Goal: Transaction & Acquisition: Purchase product/service

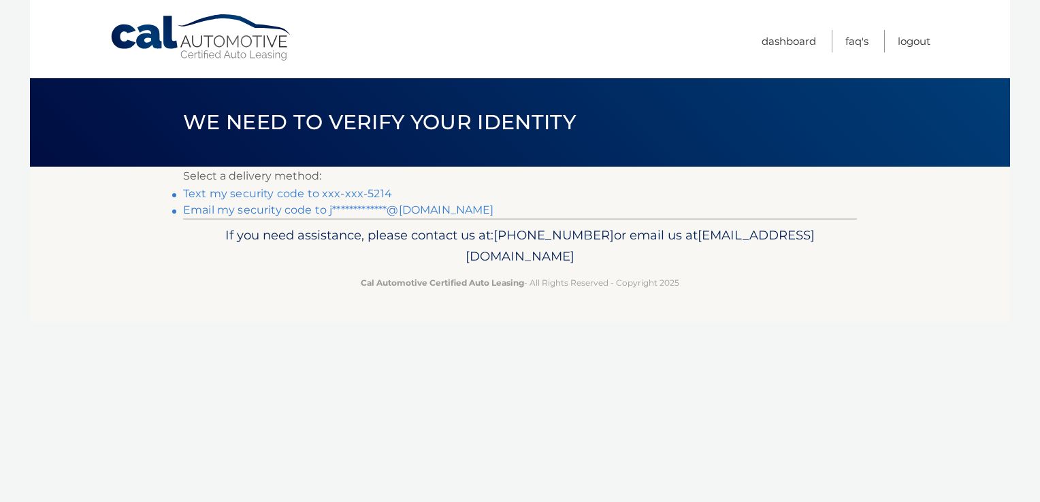
click at [278, 191] on link "Text my security code to xxx-xxx-5214" at bounding box center [287, 193] width 209 height 13
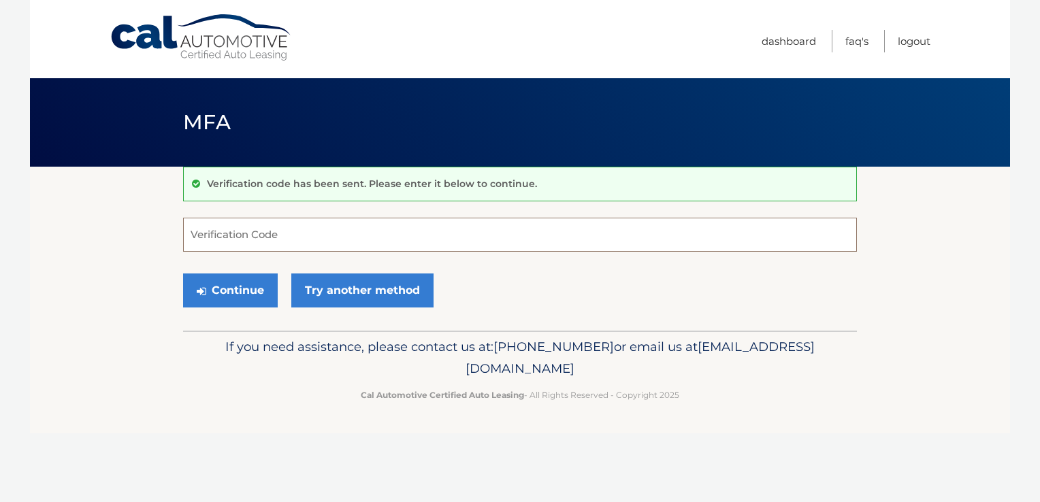
click at [220, 235] on input "Verification Code" at bounding box center [520, 235] width 674 height 34
type input "055602"
click at [236, 293] on button "Continue" at bounding box center [230, 290] width 95 height 34
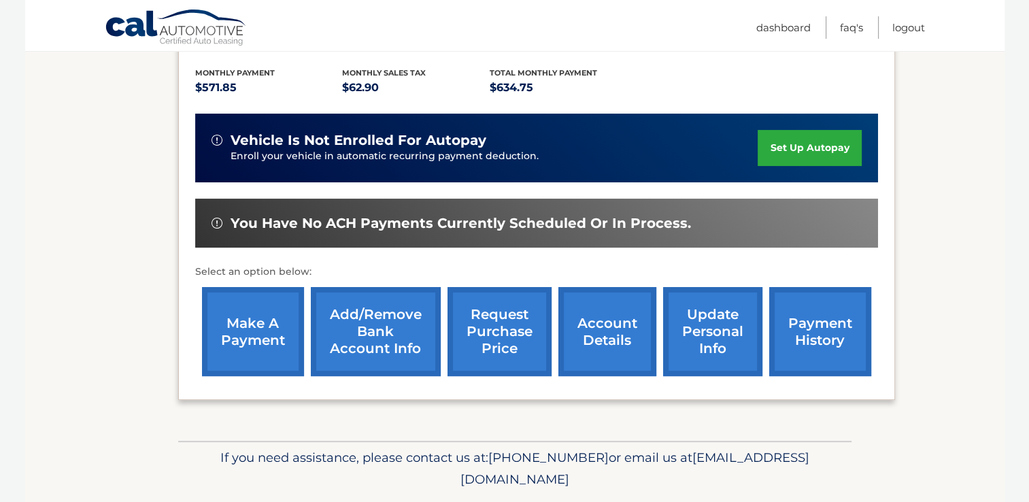
scroll to position [320, 0]
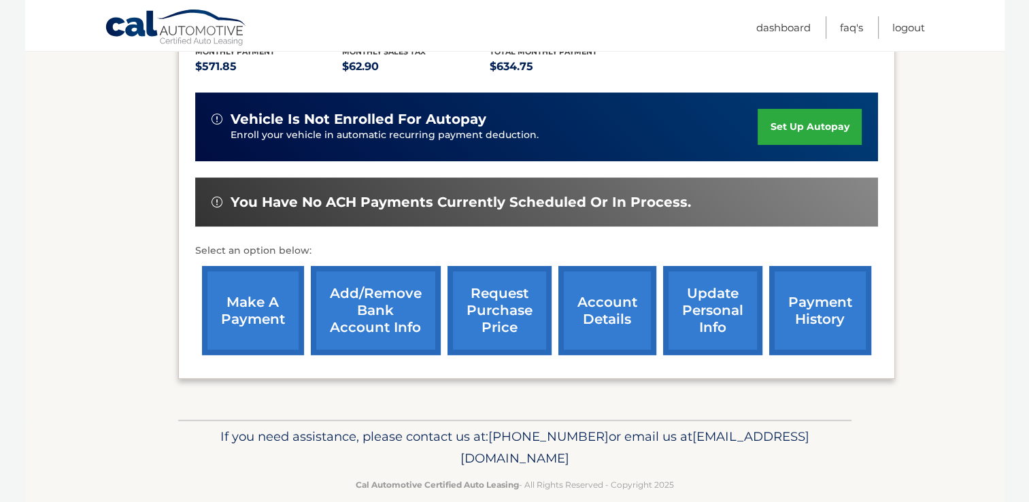
click at [264, 289] on link "make a payment" at bounding box center [253, 310] width 102 height 89
click at [259, 289] on link "make a payment" at bounding box center [253, 310] width 102 height 89
click at [257, 278] on link "make a payment" at bounding box center [253, 310] width 102 height 89
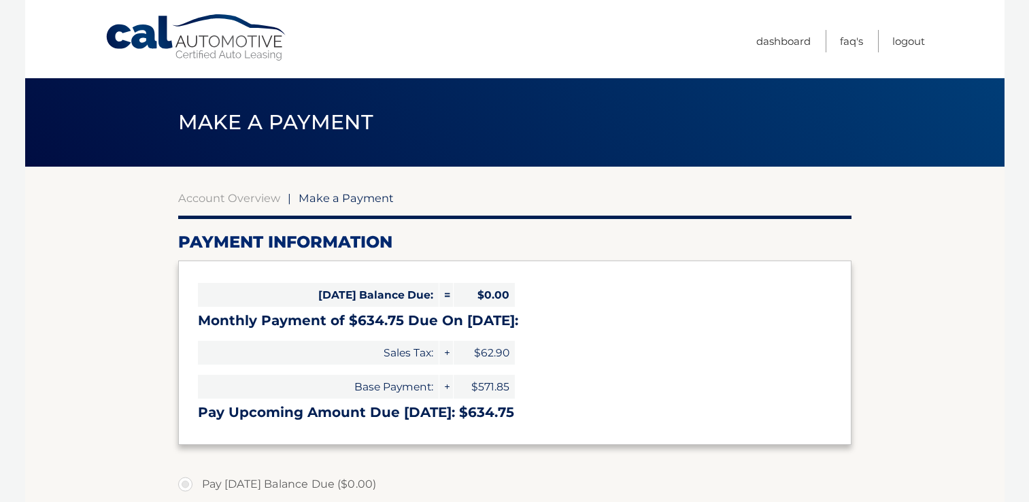
select select "NDgxOGJjOGQtMGQzNS00NDY5LThmN2UtYjBjMDMwZTMyNGQx"
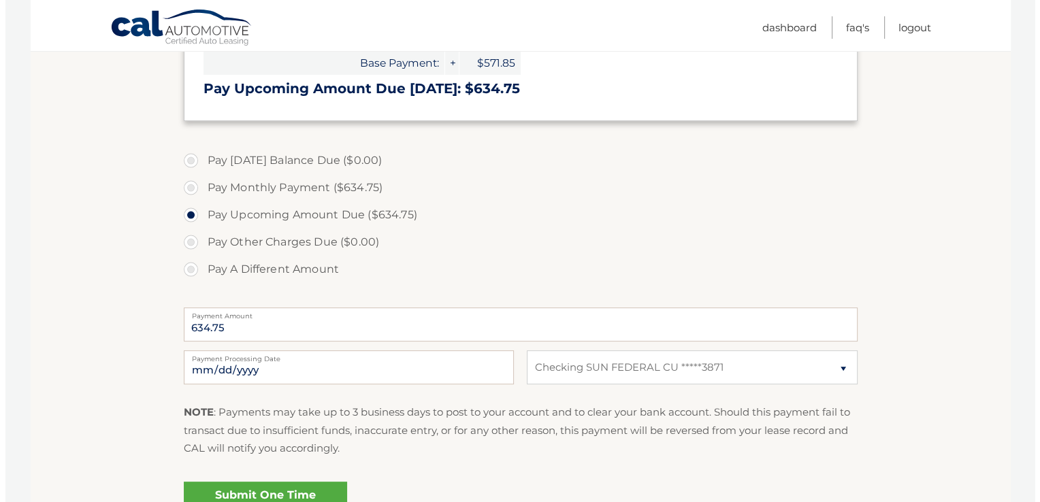
scroll to position [327, 0]
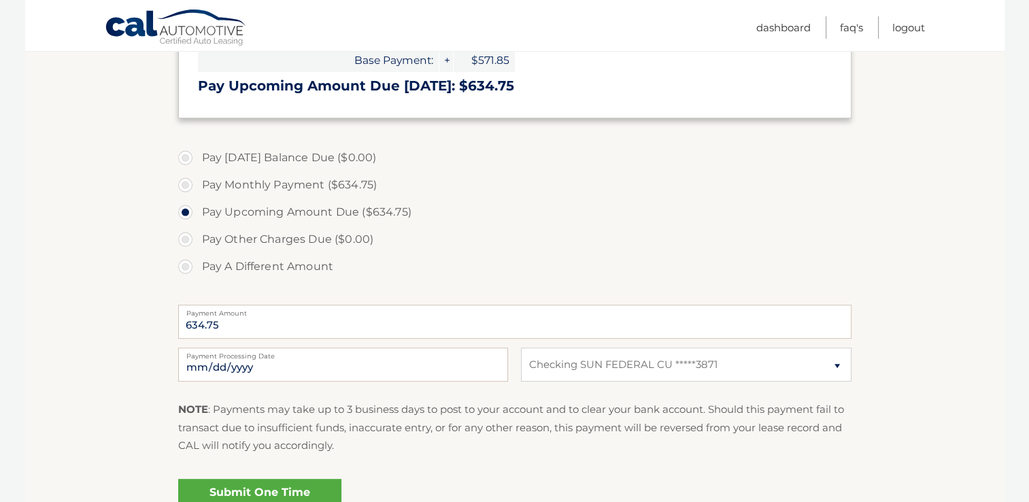
click at [270, 486] on link "Submit One Time Payment" at bounding box center [259, 501] width 163 height 44
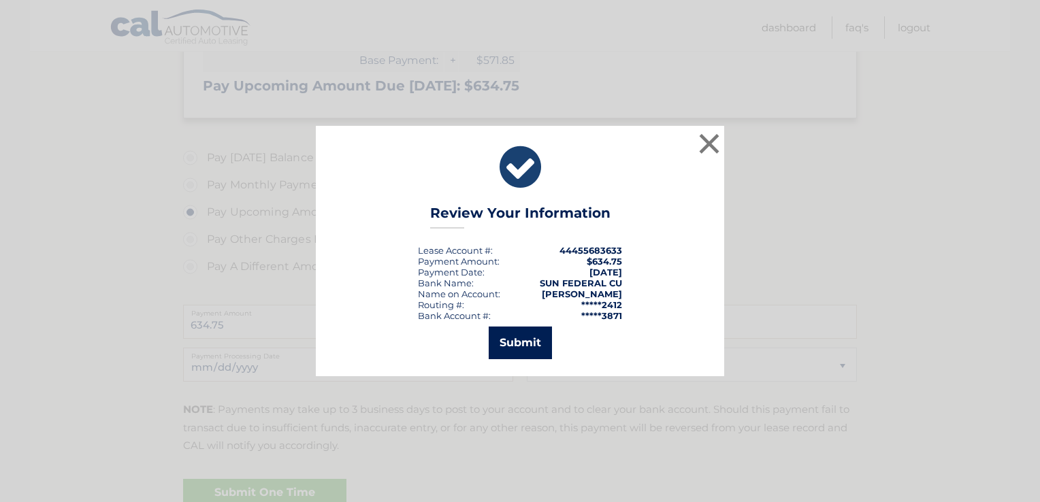
click at [523, 344] on button "Submit" at bounding box center [519, 343] width 63 height 33
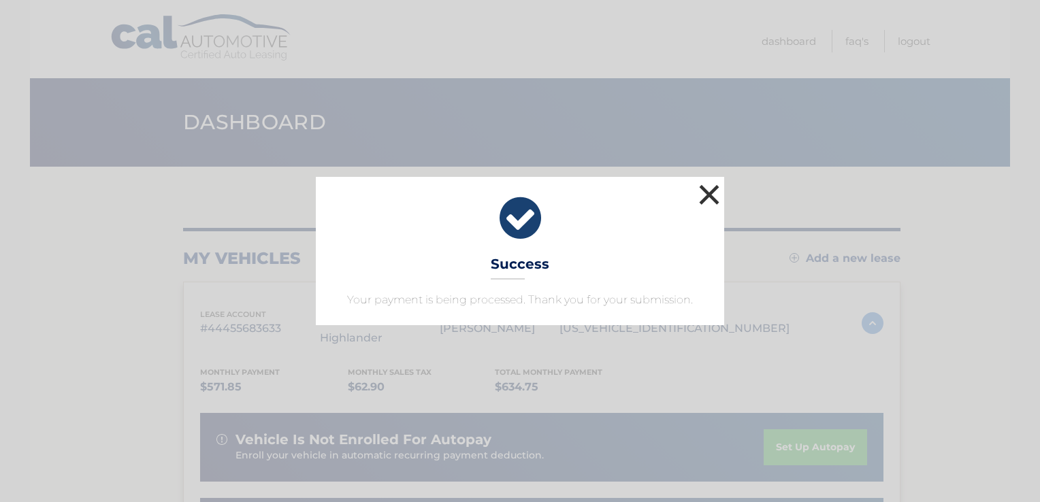
click at [710, 197] on button "×" at bounding box center [708, 194] width 27 height 27
